Goal: Information Seeking & Learning: Learn about a topic

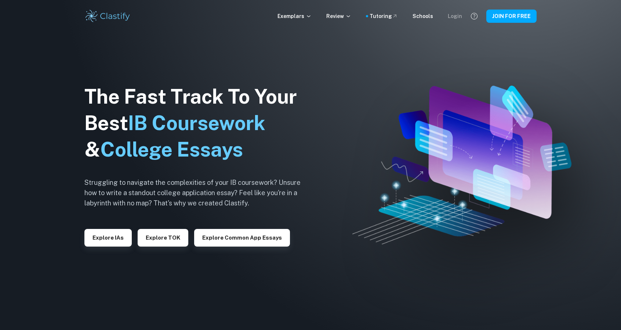
click at [453, 12] on div "Login" at bounding box center [455, 16] width 14 height 8
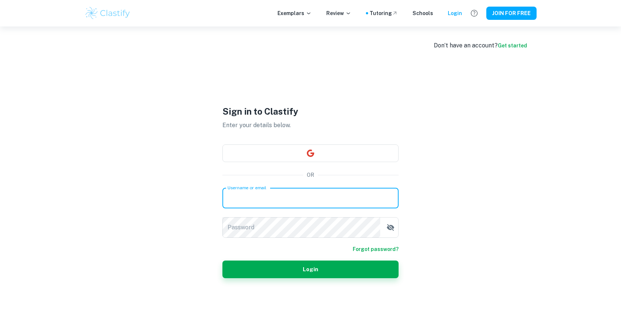
click at [314, 202] on input "Username or email" at bounding box center [310, 198] width 176 height 21
click at [314, 201] on input "Username or email" at bounding box center [310, 198] width 176 height 21
click at [306, 194] on input "Username or email" at bounding box center [310, 198] width 176 height 21
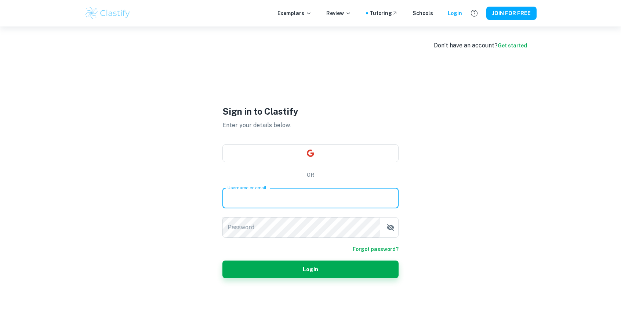
click at [306, 194] on input "Username or email" at bounding box center [310, 198] width 176 height 21
click at [305, 197] on input "Username or email" at bounding box center [310, 198] width 176 height 21
click at [305, 196] on input "Username or email" at bounding box center [310, 198] width 176 height 21
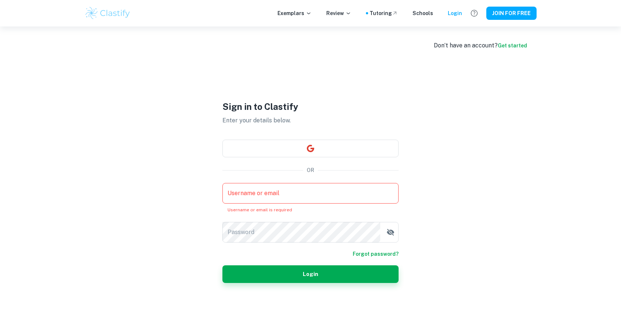
click at [258, 171] on div "OR" at bounding box center [310, 170] width 176 height 8
click at [181, 157] on div "Don’t have an account? Get started Sign in to Clastify Enter your details below…" at bounding box center [311, 191] width 470 height 330
click at [248, 197] on input "Username or email" at bounding box center [310, 193] width 176 height 21
drag, startPoint x: 376, startPoint y: 113, endPoint x: 368, endPoint y: 123, distance: 13.4
click at [368, 123] on div "Sign in to Clastify Enter your details below." at bounding box center [310, 112] width 176 height 25
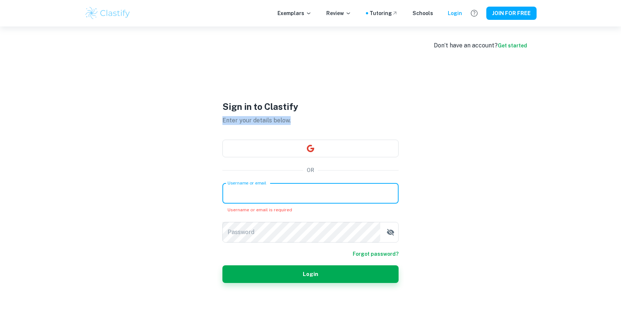
click at [347, 190] on input "Username or email" at bounding box center [310, 193] width 176 height 21
click at [427, 144] on div "Don’t have an account? Get started Sign in to Clastify Enter your details below…" at bounding box center [311, 191] width 470 height 330
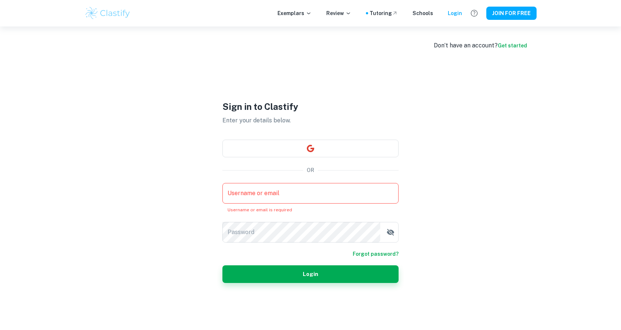
click at [311, 187] on input "Username or email" at bounding box center [310, 193] width 176 height 21
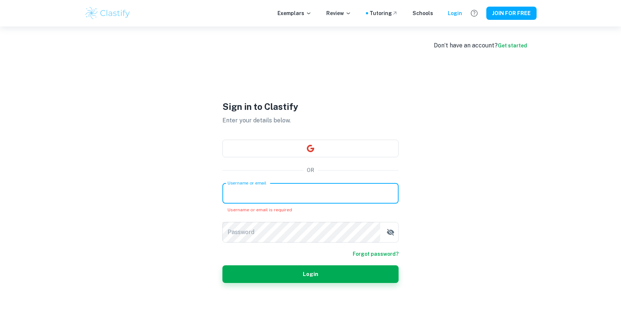
paste input "[EMAIL_ADDRESS][DOMAIN_NAME]"
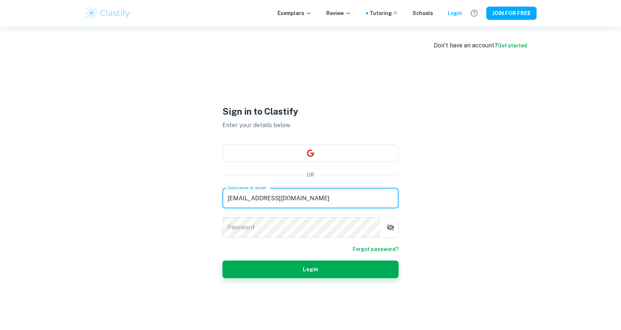
type input "[EMAIL_ADDRESS][DOMAIN_NAME]"
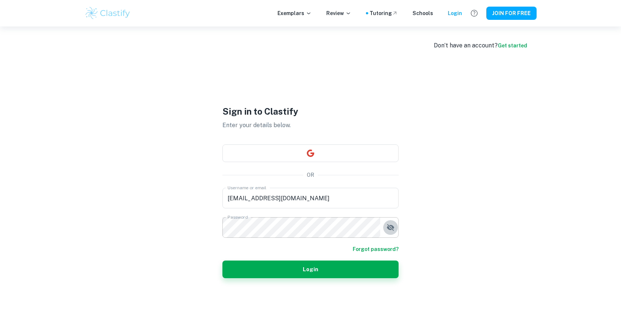
click at [394, 225] on icon "button" at bounding box center [390, 227] width 9 height 9
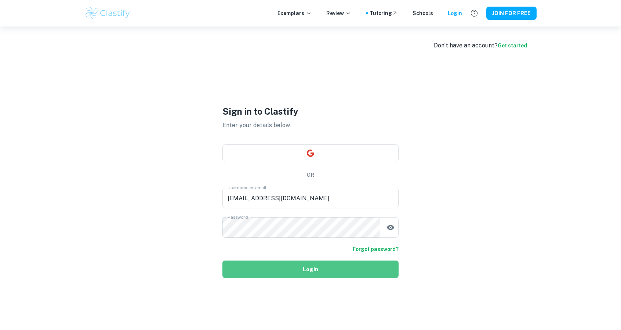
click at [311, 268] on button "Login" at bounding box center [310, 269] width 176 height 18
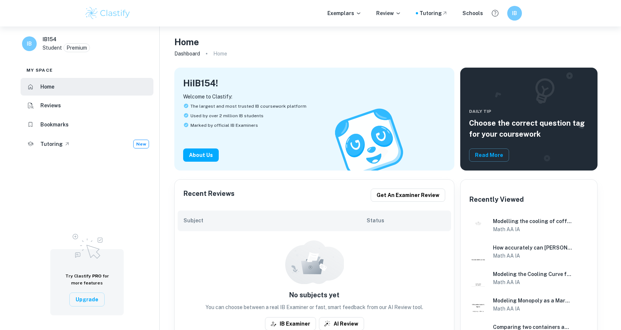
click at [372, 50] on ol "Dashboard Home" at bounding box center [385, 53] width 423 height 10
click at [299, 51] on ol "Dashboard Home" at bounding box center [385, 53] width 423 height 10
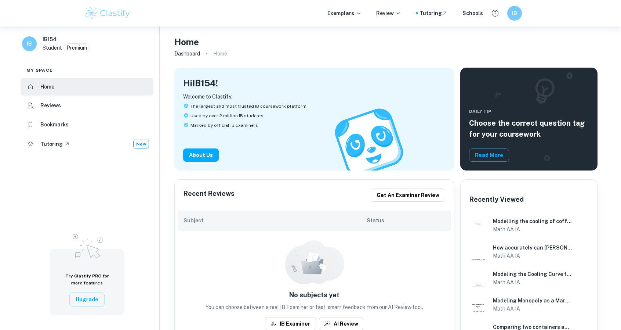
click at [299, 51] on ol "Dashboard Home" at bounding box center [385, 53] width 423 height 10
click at [386, 14] on p "Review" at bounding box center [388, 13] width 25 height 8
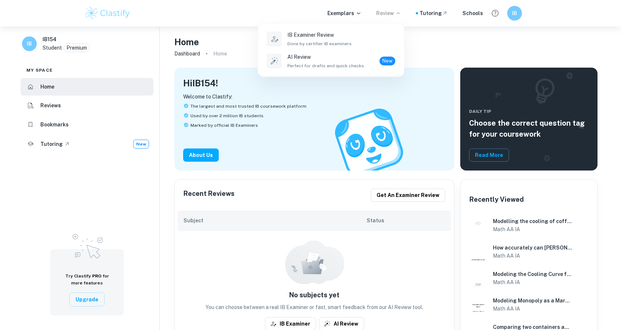
click at [352, 11] on div at bounding box center [310, 165] width 621 height 330
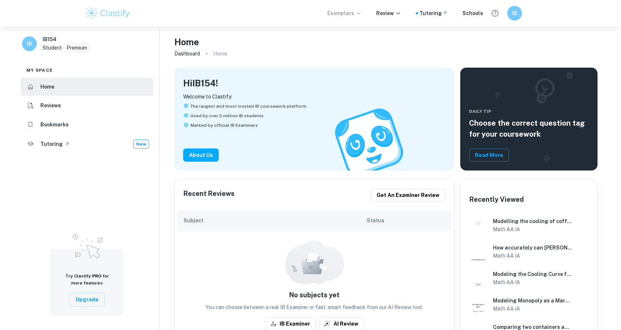
click at [352, 14] on p "Exemplars" at bounding box center [345, 13] width 34 height 8
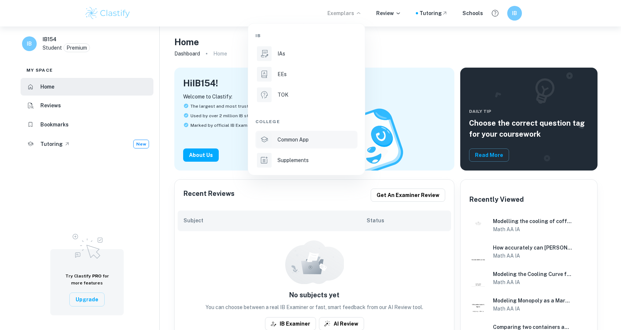
click at [296, 139] on p "Common App" at bounding box center [293, 139] width 31 height 8
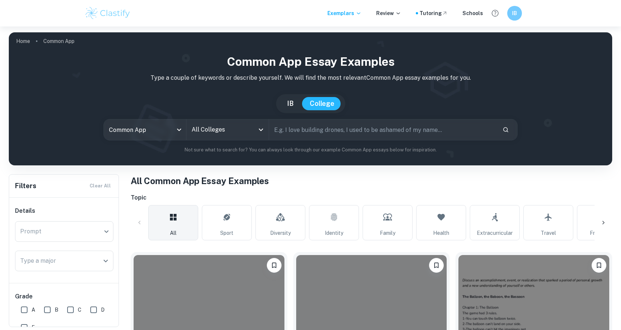
click at [253, 164] on div "Common App Essay Examples Type a couple of keywords or describe yourself. We wi…" at bounding box center [311, 106] width 604 height 118
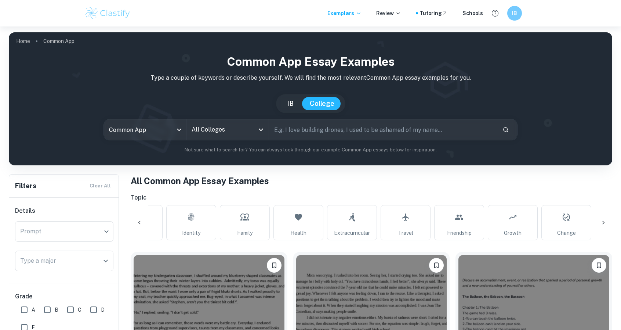
scroll to position [14, 0]
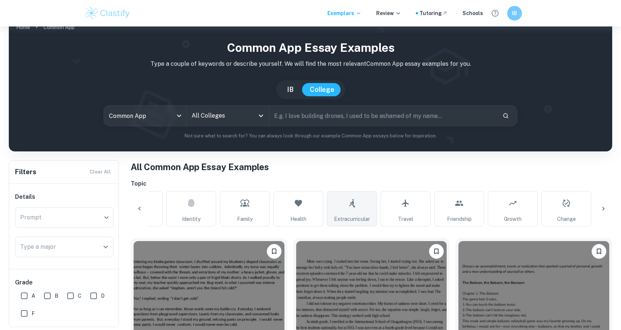
drag, startPoint x: 311, startPoint y: 177, endPoint x: 338, endPoint y: 206, distance: 39.5
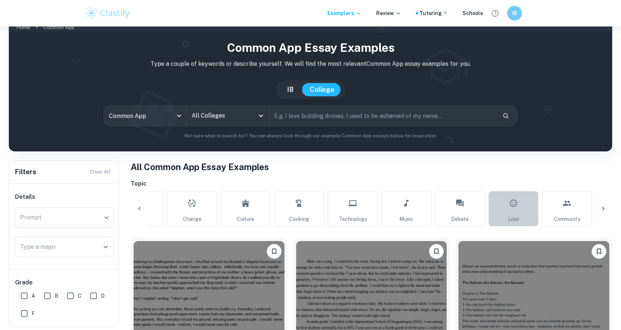
click at [517, 210] on icon at bounding box center [513, 203] width 9 height 18
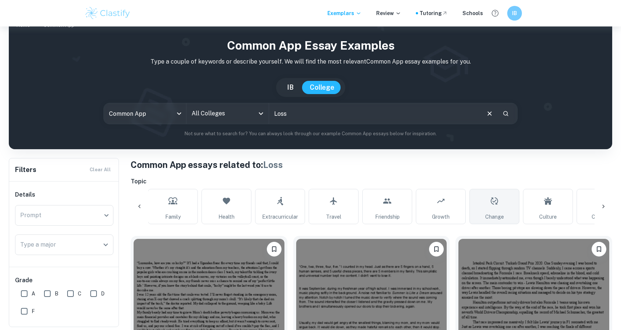
scroll to position [0, 217]
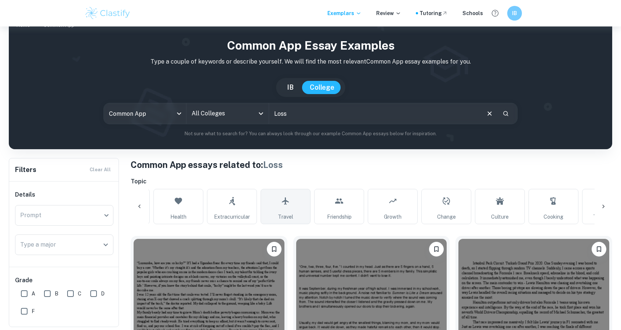
scroll to position [0, 264]
click at [330, 205] on link "Friendship" at bounding box center [338, 206] width 50 height 35
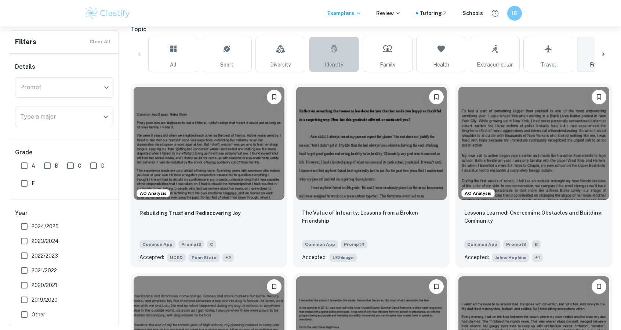
click at [333, 50] on icon at bounding box center [334, 49] width 9 height 18
type input "Identity"
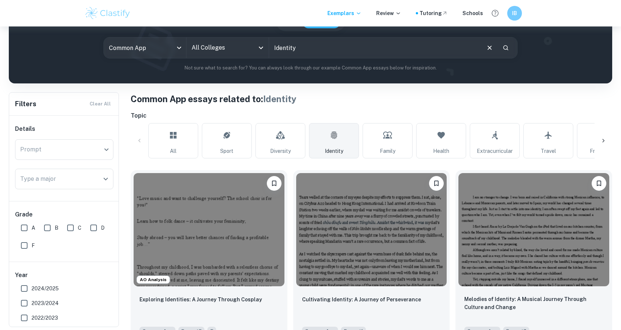
scroll to position [81, 0]
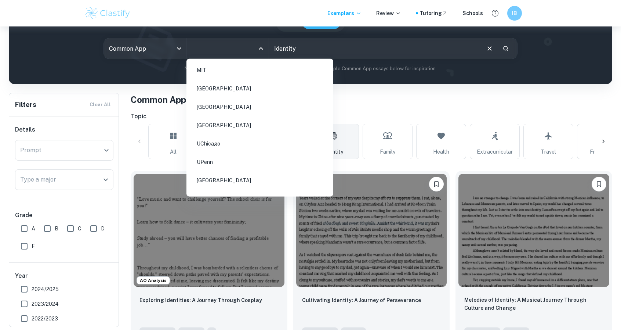
click at [250, 46] on input "All Colleges" at bounding box center [222, 48] width 65 height 14
click at [242, 88] on li "[GEOGRAPHIC_DATA]" at bounding box center [259, 88] width 141 height 17
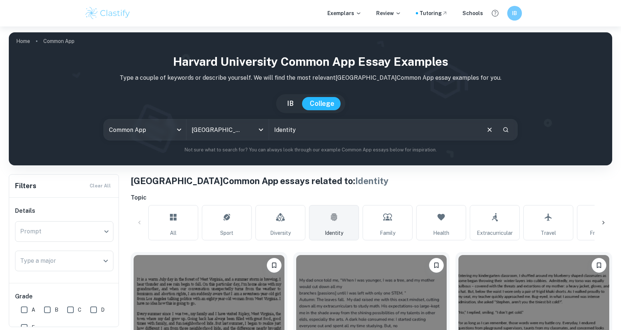
click at [225, 197] on h6 "Topic" at bounding box center [372, 197] width 482 height 9
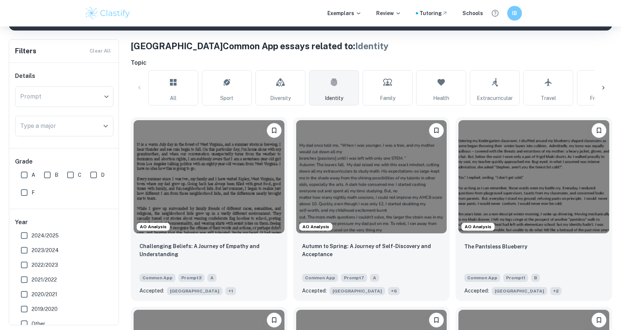
scroll to position [132, 0]
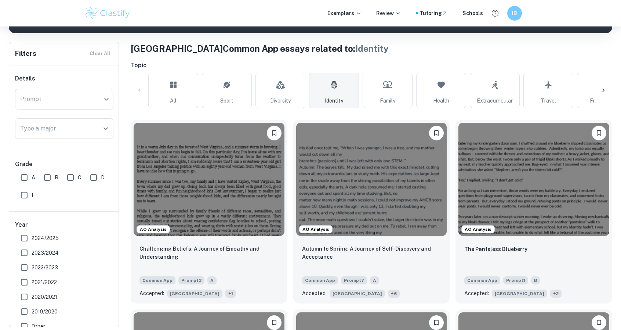
click at [24, 176] on input "A" at bounding box center [24, 177] width 15 height 15
checkbox input "true"
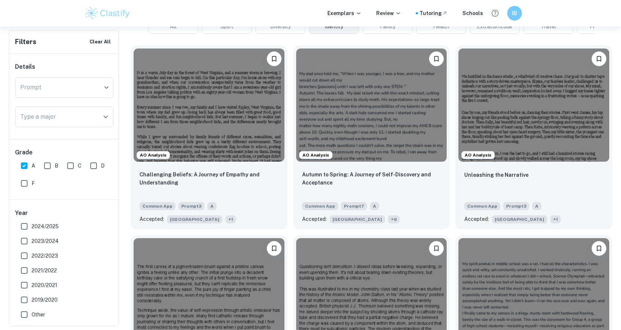
scroll to position [222, 0]
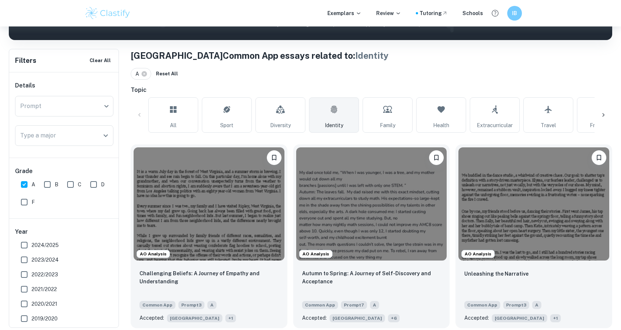
scroll to position [125, 0]
click at [309, 79] on div "A Reset All" at bounding box center [372, 74] width 482 height 12
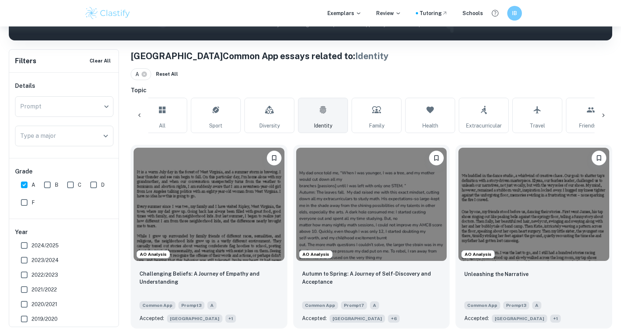
scroll to position [0, 15]
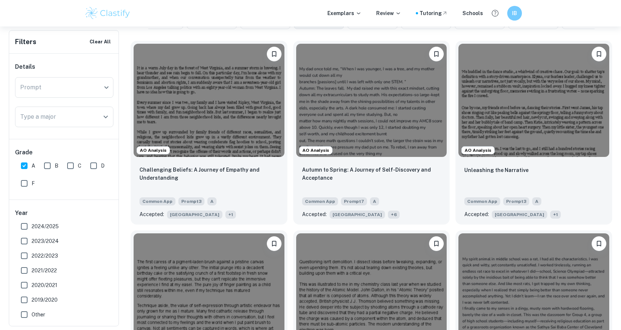
scroll to position [229, 0]
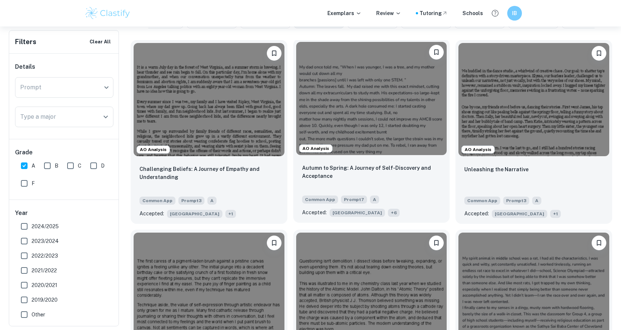
click at [375, 110] on img at bounding box center [371, 98] width 151 height 113
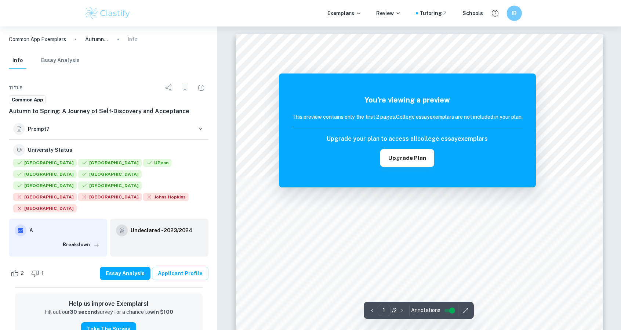
click at [514, 13] on h6 "IB" at bounding box center [514, 13] width 9 height 8
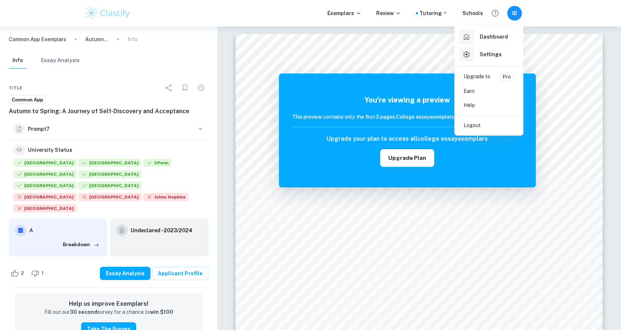
click at [514, 13] on div at bounding box center [310, 165] width 621 height 330
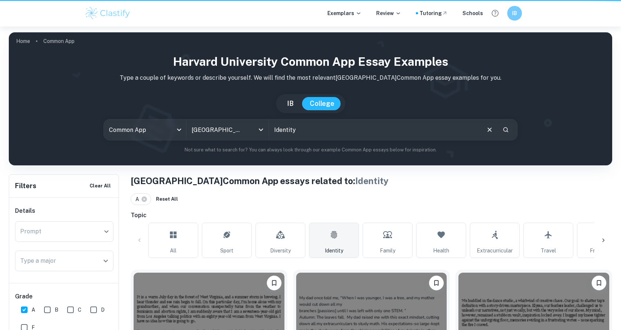
scroll to position [229, 0]
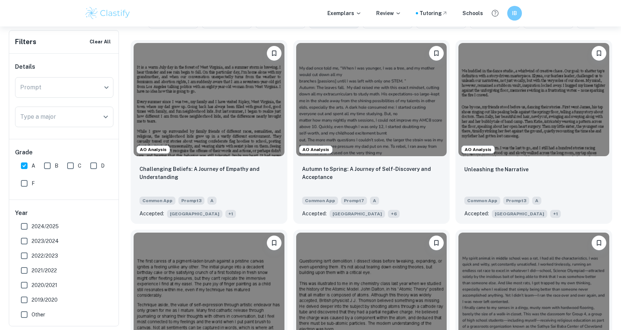
click at [236, 115] on img at bounding box center [209, 99] width 151 height 113
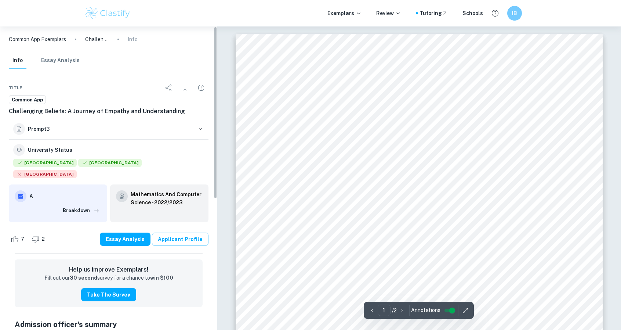
click at [176, 232] on link "Applicant Profile" at bounding box center [180, 238] width 57 height 13
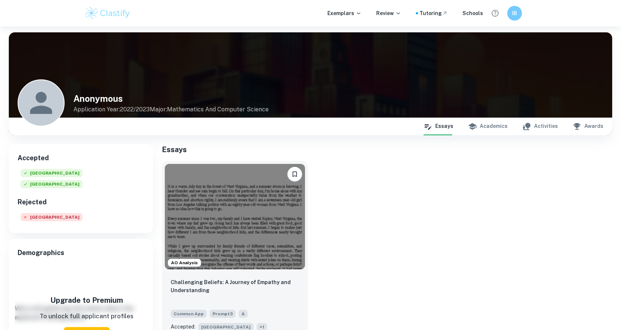
scroll to position [35, 0]
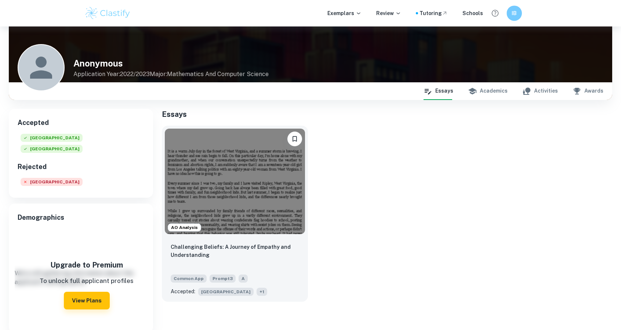
click at [510, 10] on div "IB" at bounding box center [514, 13] width 15 height 15
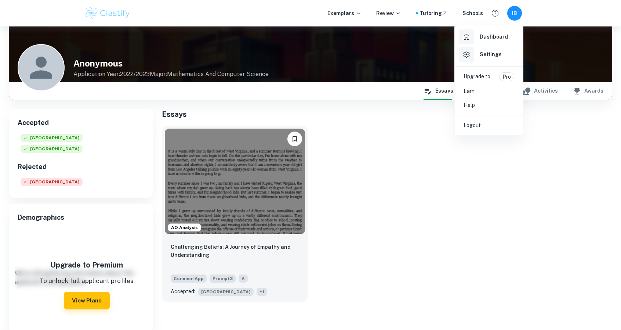
click at [512, 14] on div at bounding box center [310, 165] width 621 height 330
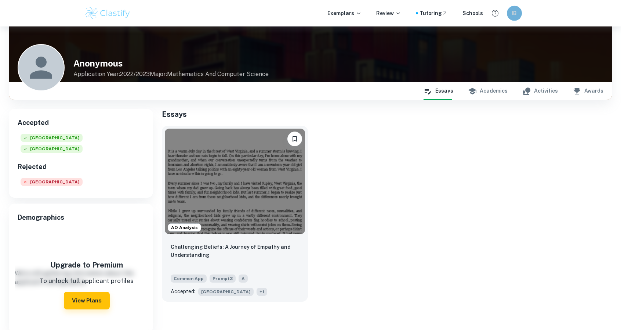
click at [512, 14] on h6 "IB" at bounding box center [514, 13] width 9 height 8
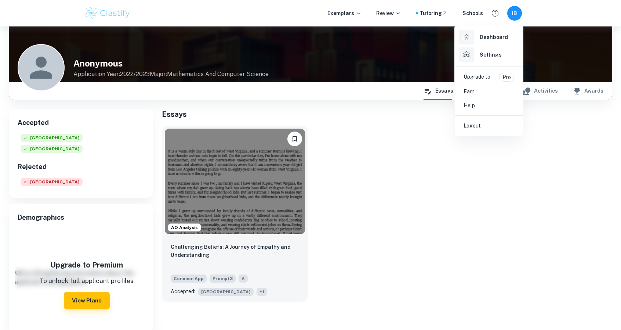
click at [512, 14] on div at bounding box center [310, 165] width 621 height 330
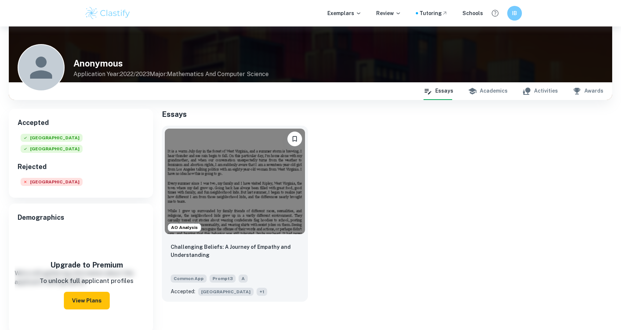
click at [74, 292] on button "View Plans" at bounding box center [87, 301] width 46 height 18
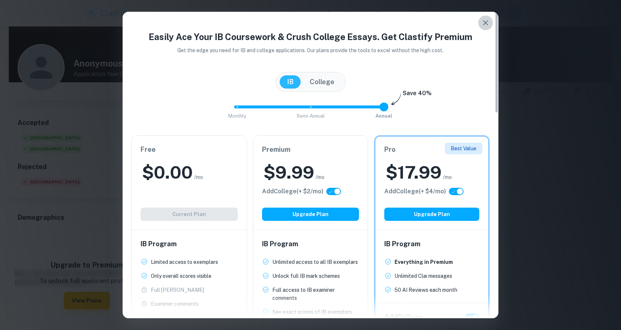
click at [485, 18] on button "button" at bounding box center [485, 22] width 15 height 15
